Goal: Information Seeking & Learning: Learn about a topic

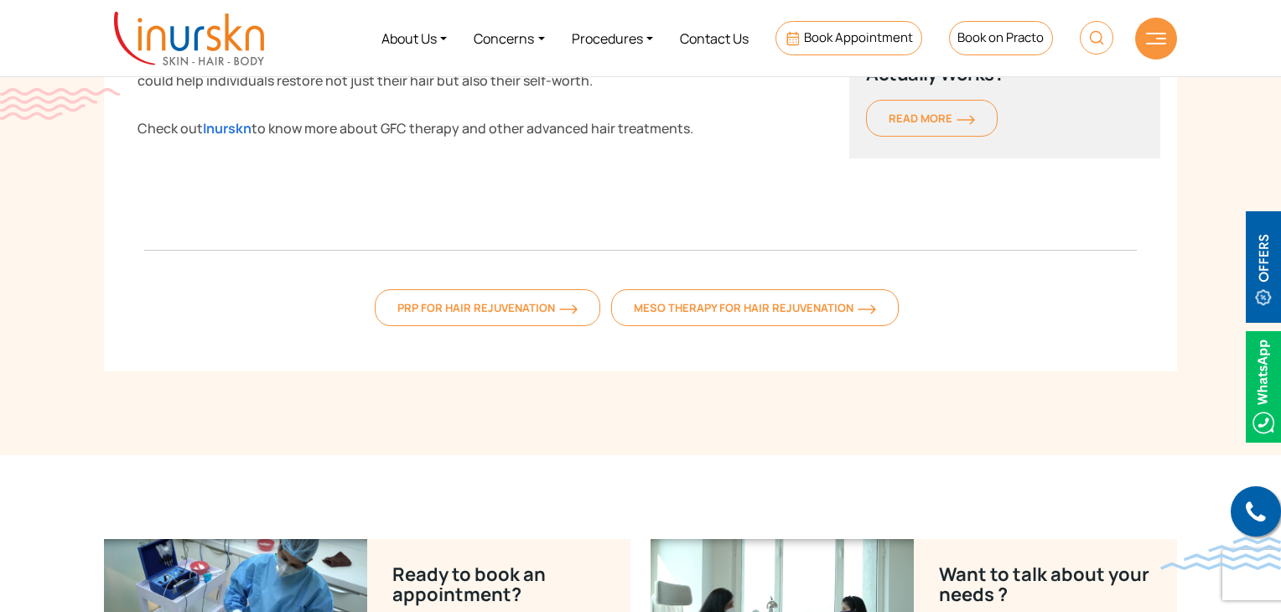
scroll to position [2893, 0]
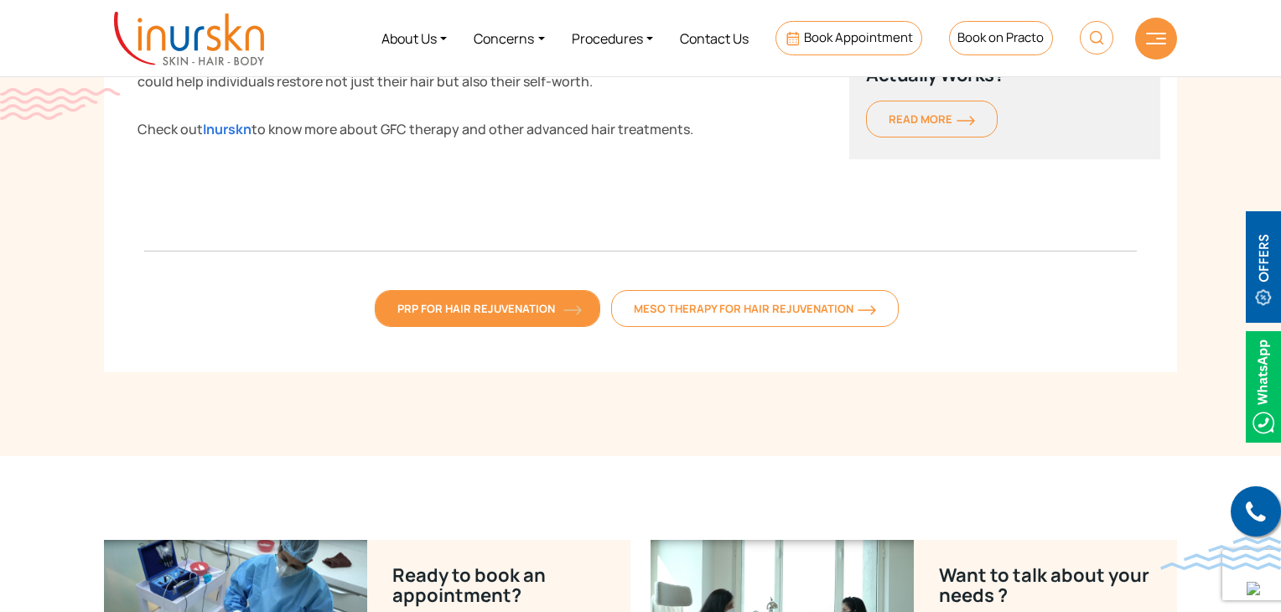
click at [456, 292] on link "PRP for Hair Rejuvenation" at bounding box center [488, 308] width 226 height 37
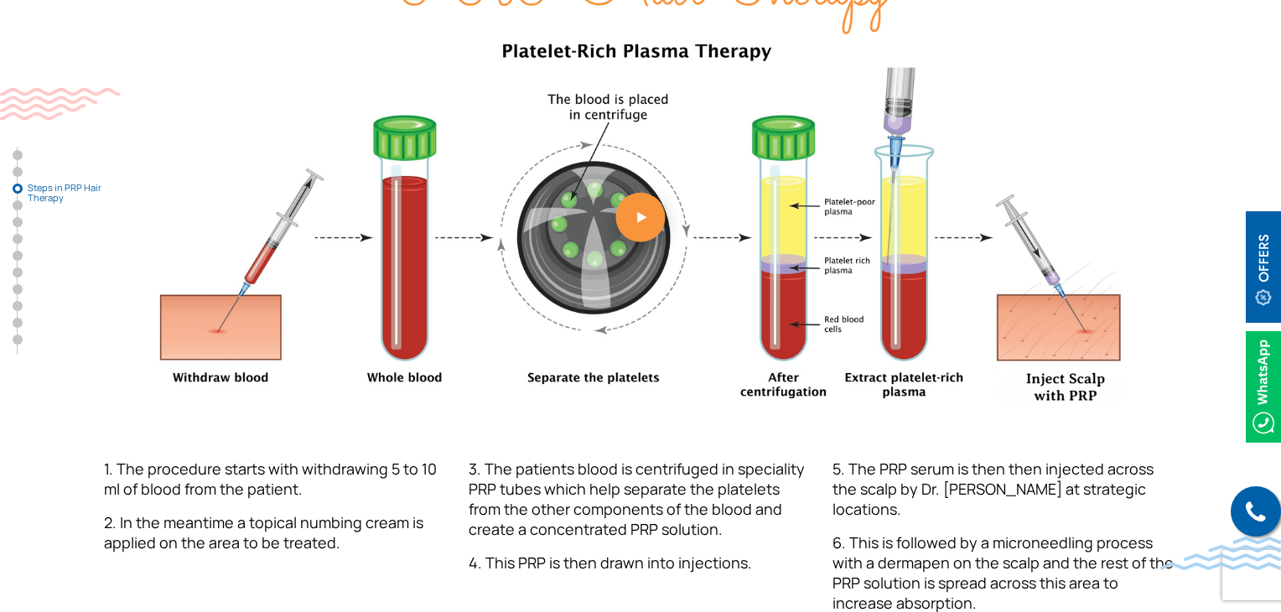
scroll to position [1677, 0]
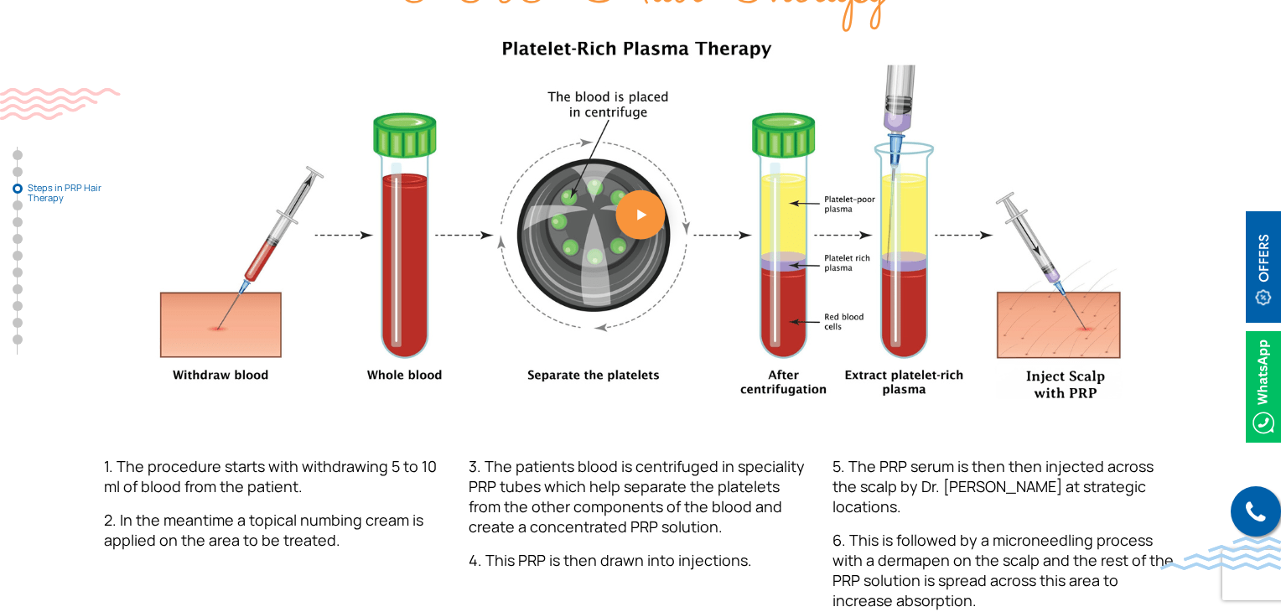
click at [951, 353] on img at bounding box center [641, 220] width 990 height 361
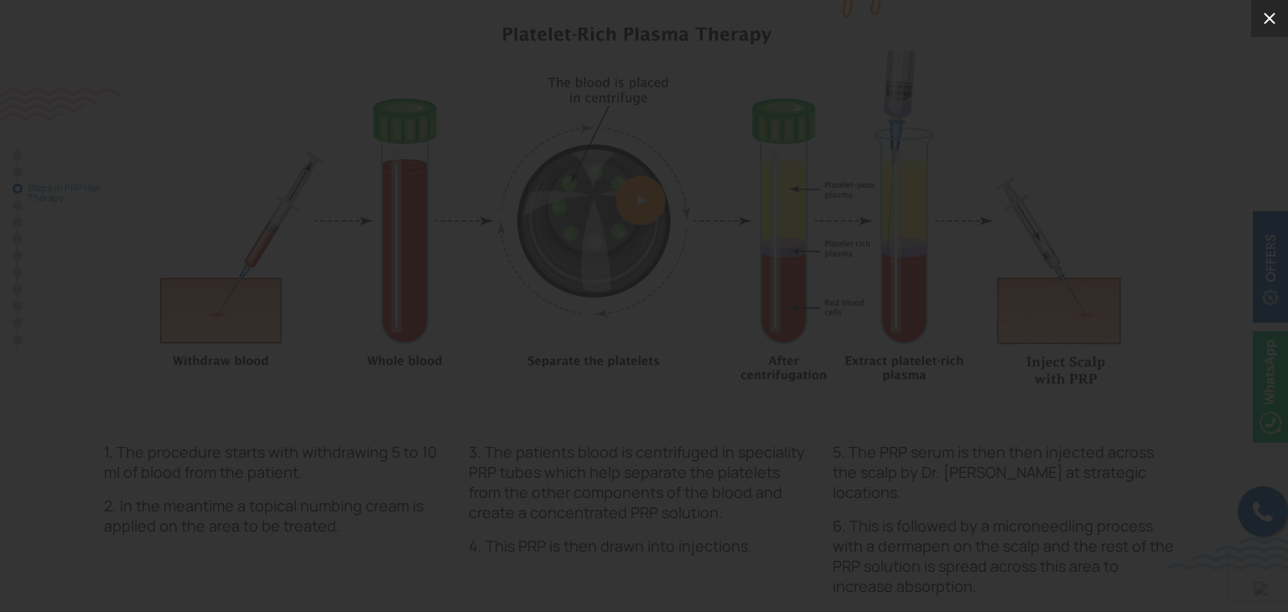
click at [1266, 15] on icon at bounding box center [1270, 19] width 12 height 12
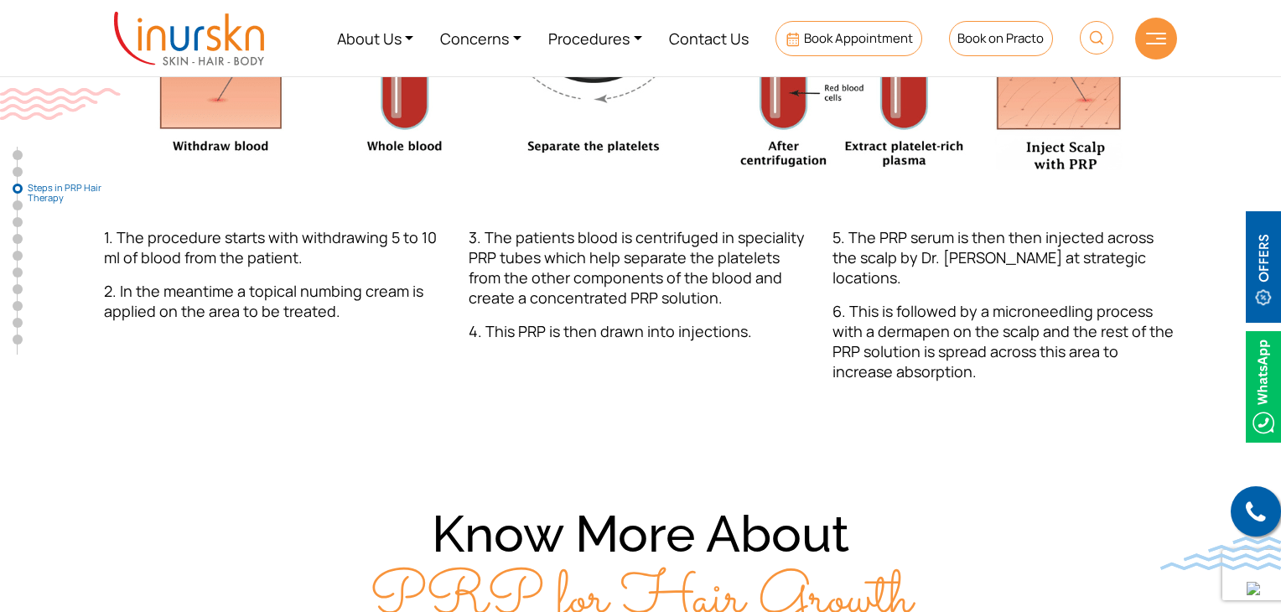
scroll to position [1899, 0]
